Goal: Find specific page/section: Find specific page/section

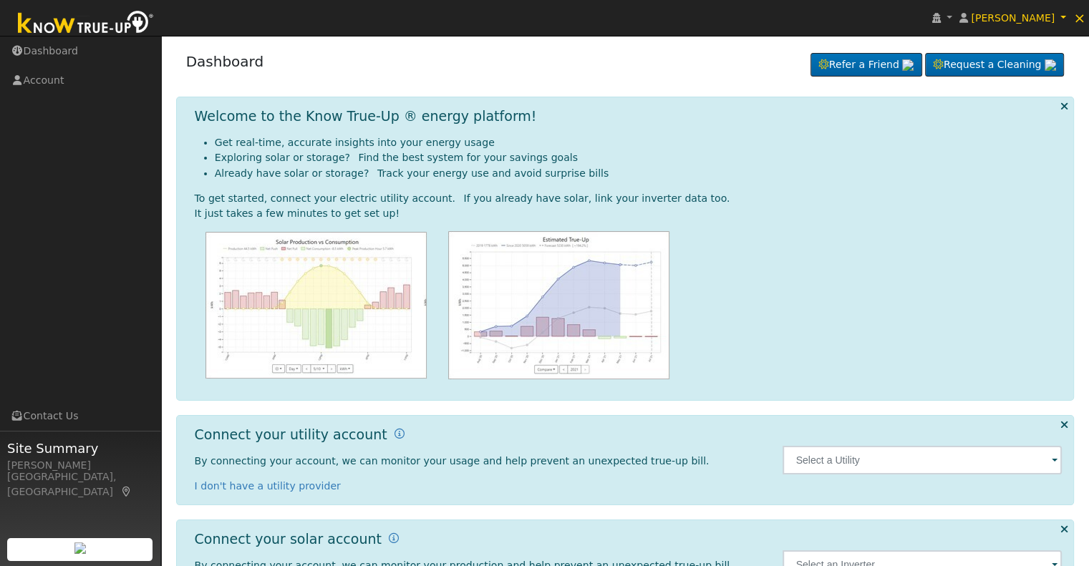
click at [1057, 460] on span at bounding box center [1055, 461] width 6 height 16
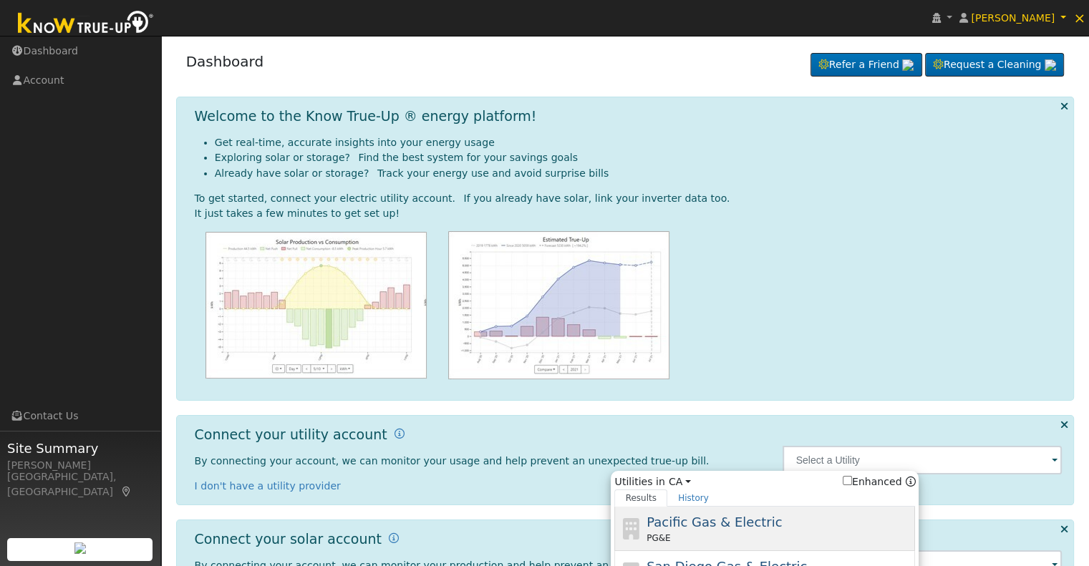
click at [776, 523] on div "Pacific Gas & Electric PG&E" at bounding box center [779, 529] width 266 height 32
type input "PG&E"
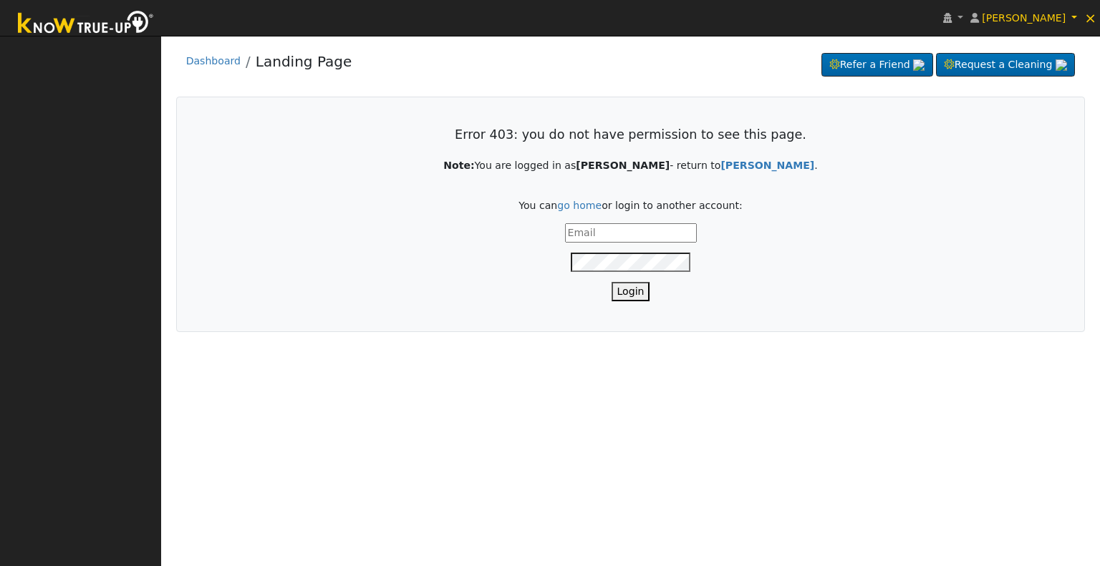
type input "[PERSON_NAME][EMAIL_ADDRESS][DOMAIN_NAME]"
click at [631, 288] on button "Login" at bounding box center [630, 291] width 39 height 19
